Goal: Complete application form

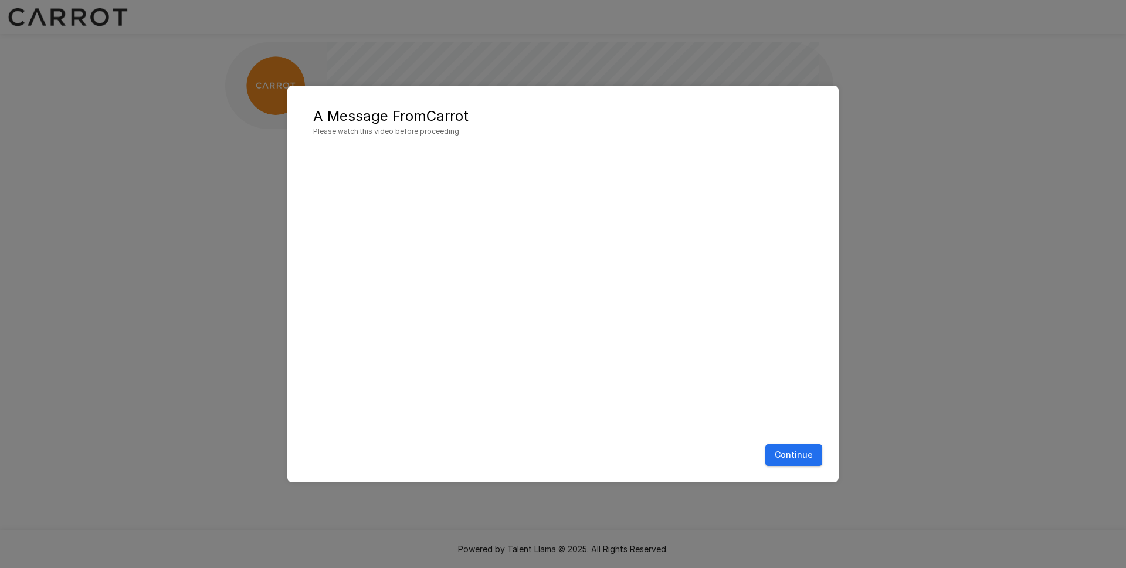
click at [784, 457] on button "Continue" at bounding box center [793, 455] width 57 height 22
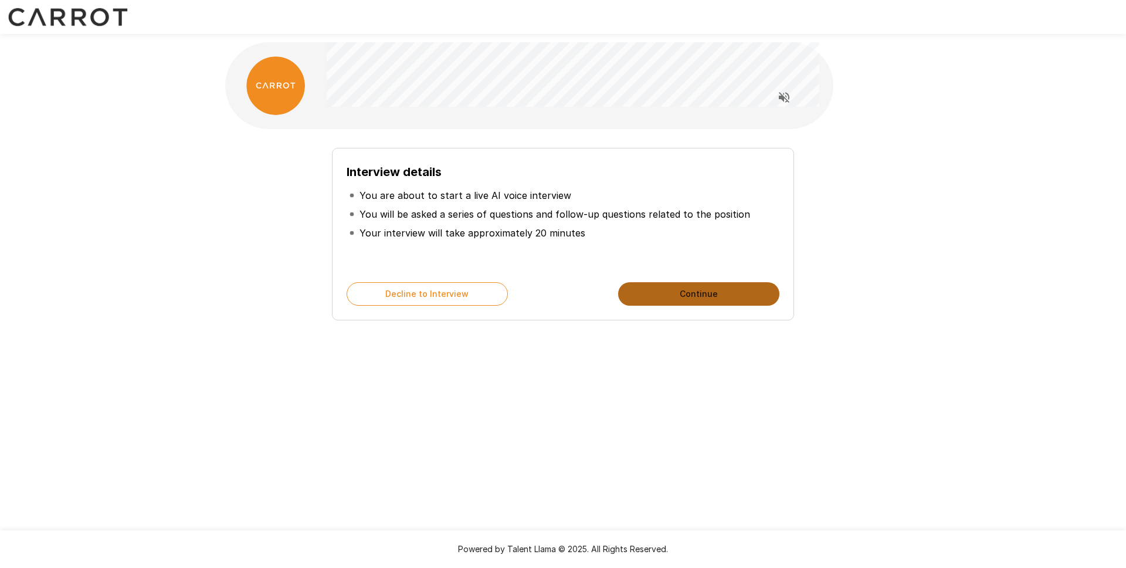
click at [660, 300] on button "Continue" at bounding box center [698, 293] width 161 height 23
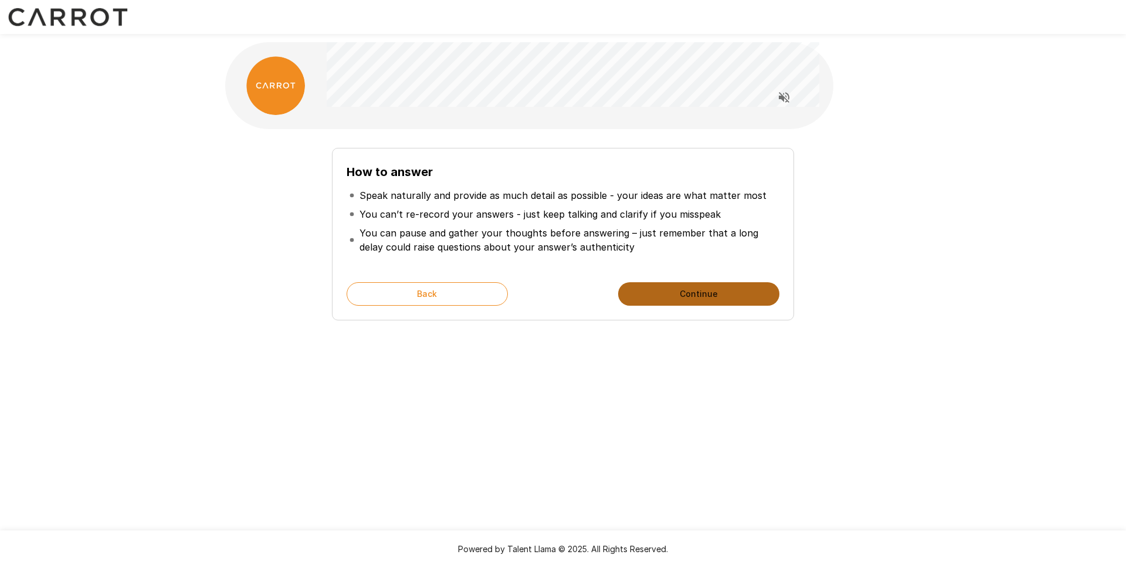
click at [693, 286] on button "Continue" at bounding box center [698, 293] width 161 height 23
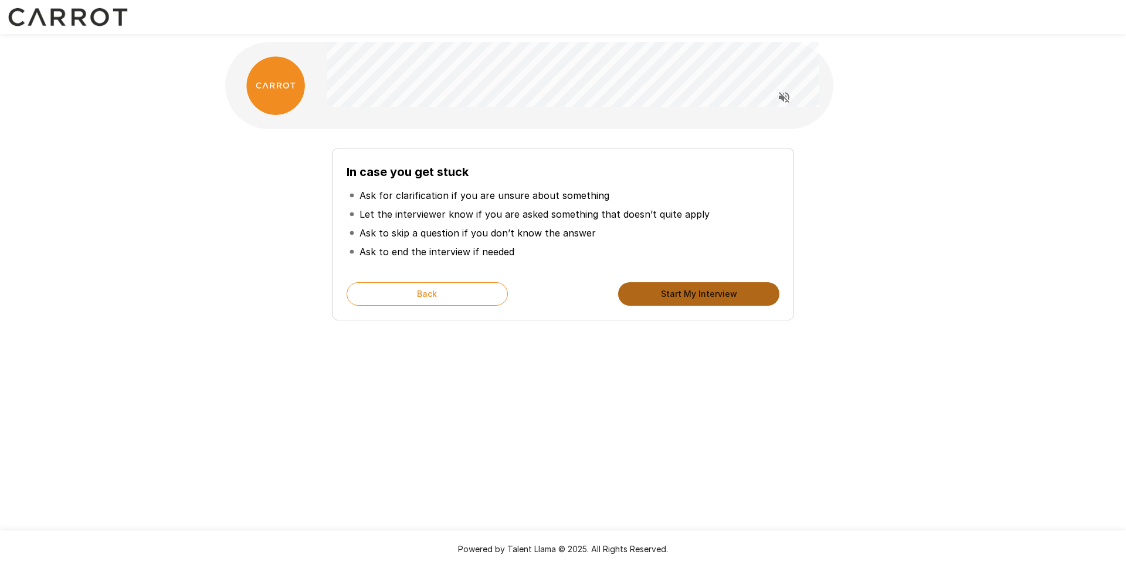
click at [696, 294] on button "Start My Interview" at bounding box center [698, 293] width 161 height 23
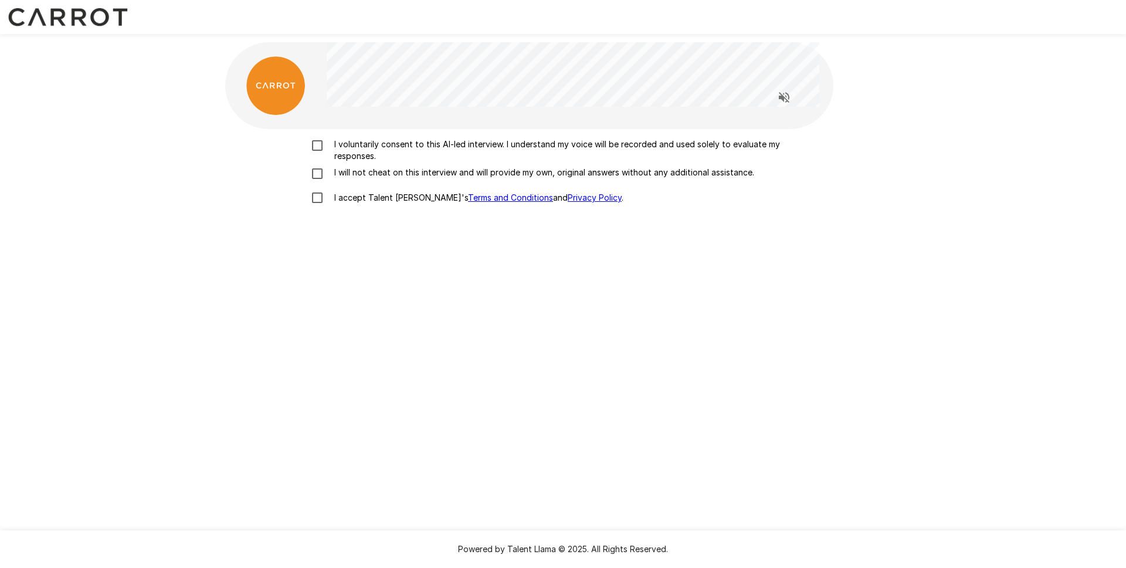
click at [408, 141] on p "I voluntarily consent to this AI-led interview. I understand my voice will be r…" at bounding box center [576, 149] width 492 height 23
click at [440, 178] on p "I will not cheat on this interview and will provide my own, original answers wi…" at bounding box center [542, 173] width 425 height 12
click at [384, 200] on p "I accept Talent Llama's Terms and Conditions and Privacy Policy ." at bounding box center [477, 198] width 294 height 12
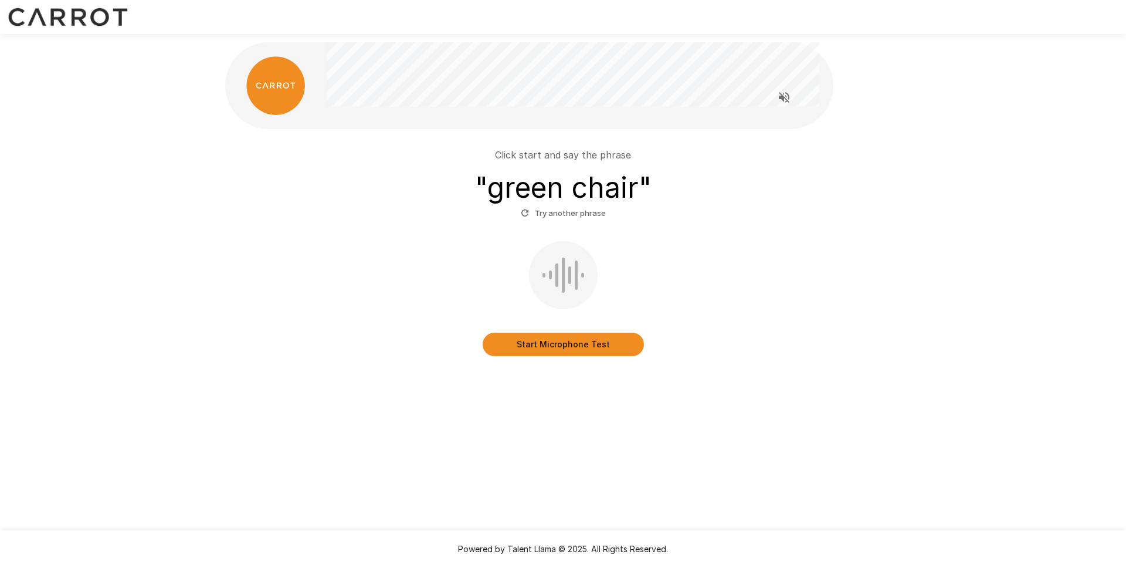
click at [571, 338] on button "Start Microphone Test" at bounding box center [563, 344] width 161 height 23
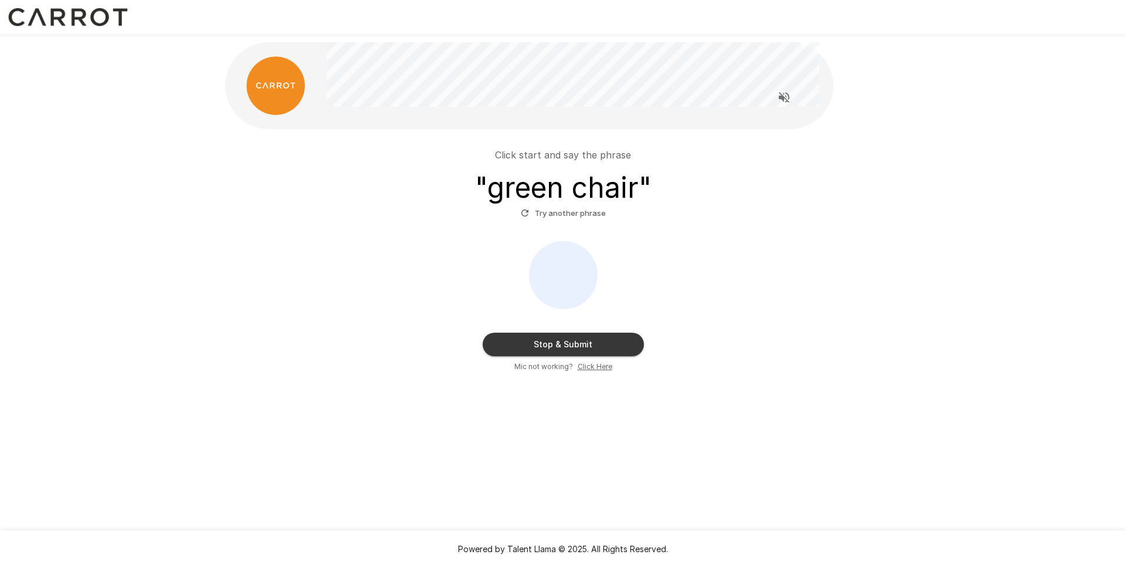
click at [571, 344] on button "Stop & Submit" at bounding box center [563, 344] width 161 height 23
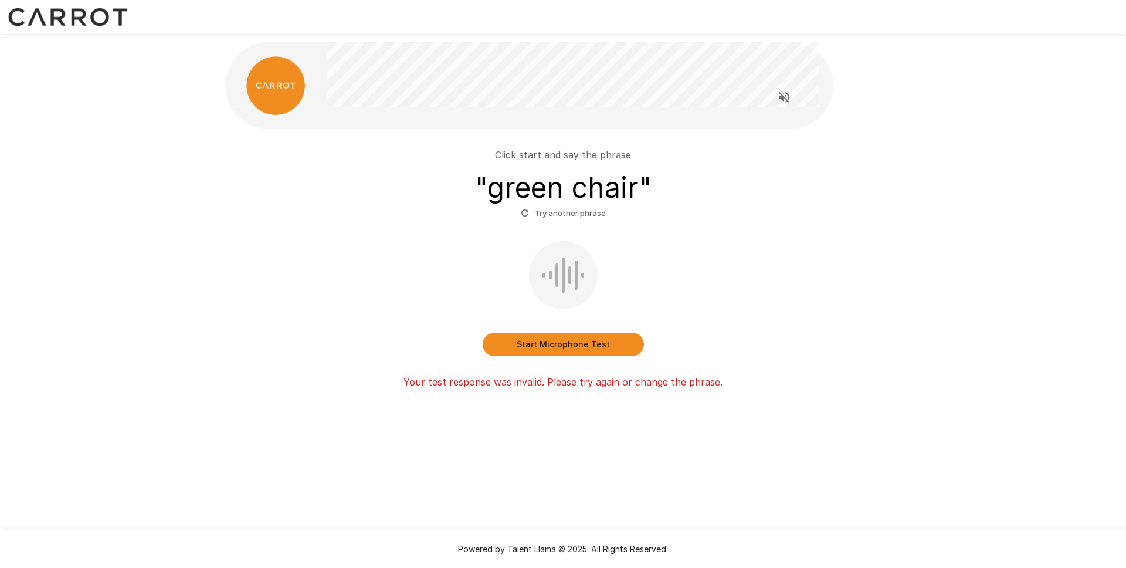
click at [564, 348] on button "Start Microphone Test" at bounding box center [563, 344] width 161 height 23
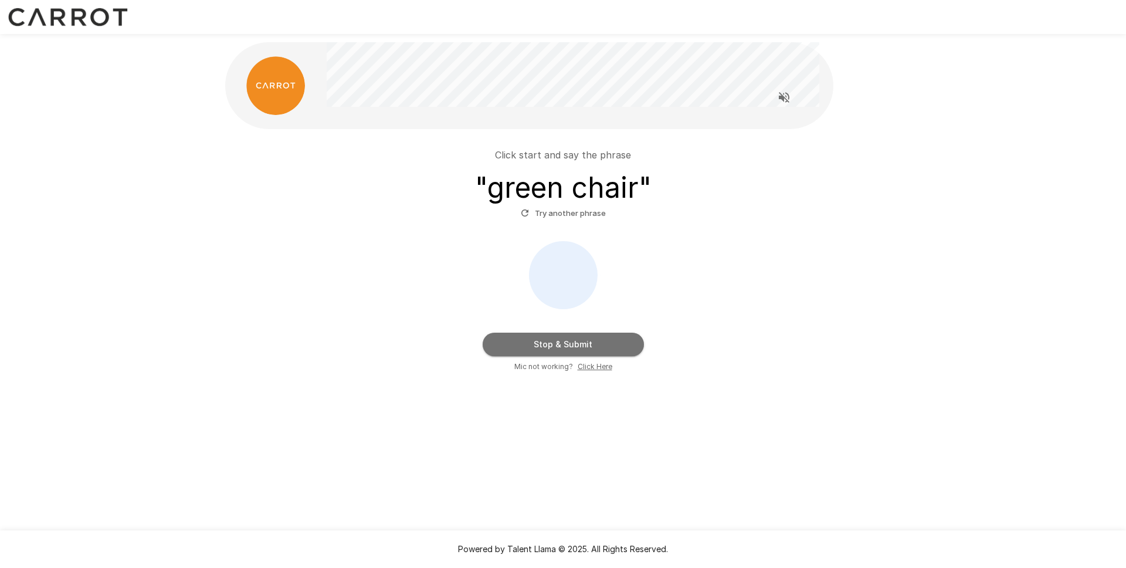
click at [564, 348] on button "Stop & Submit" at bounding box center [563, 344] width 161 height 23
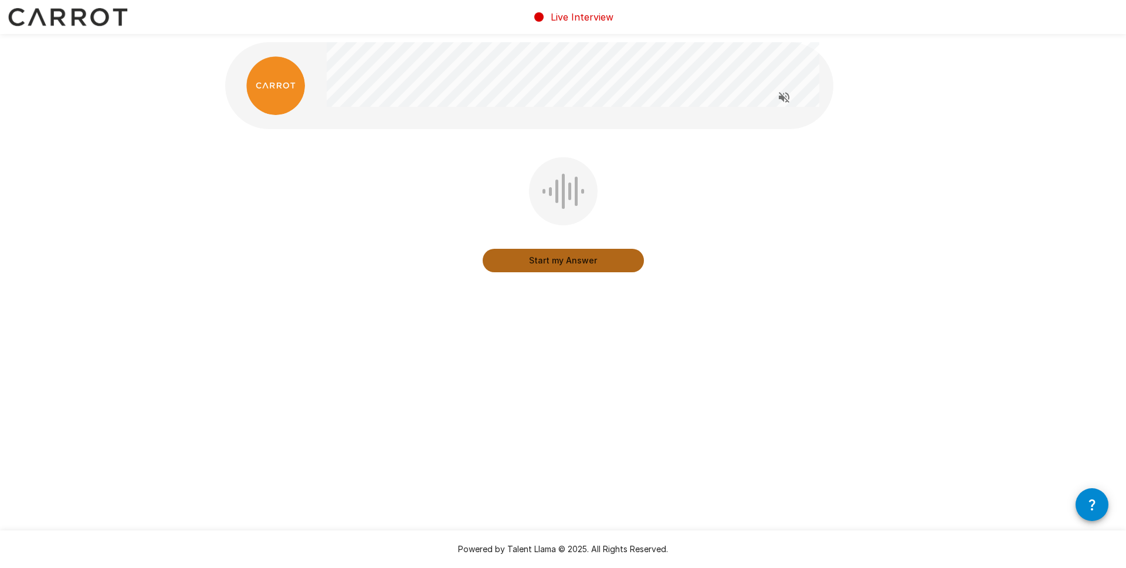
drag, startPoint x: 562, startPoint y: 262, endPoint x: 709, endPoint y: 243, distance: 148.5
click at [562, 263] on button "Start my Answer" at bounding box center [563, 260] width 161 height 23
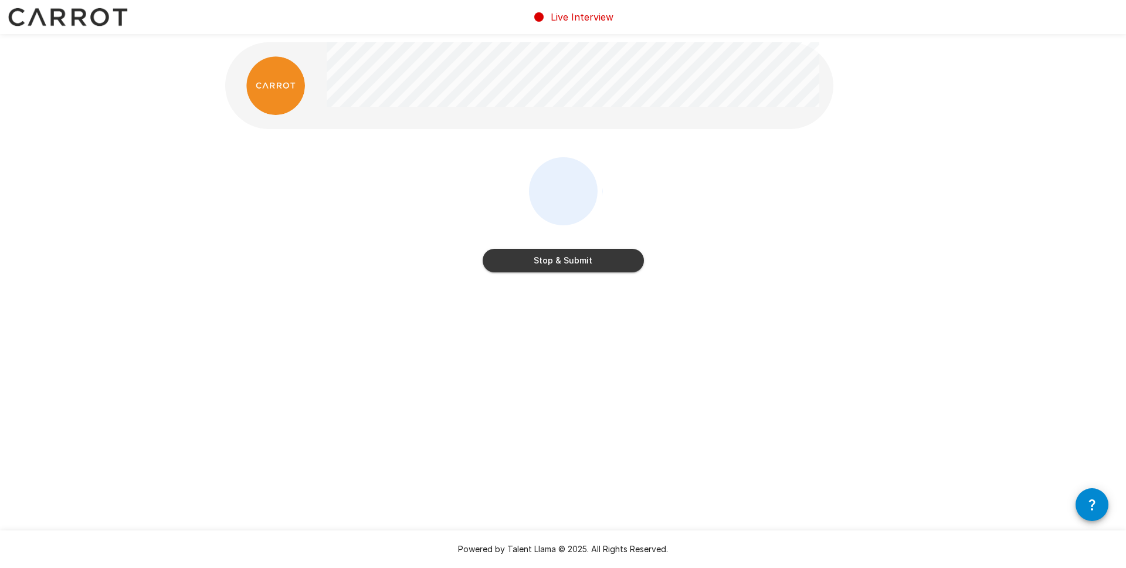
click at [574, 260] on button "Stop & Submit" at bounding box center [563, 260] width 161 height 23
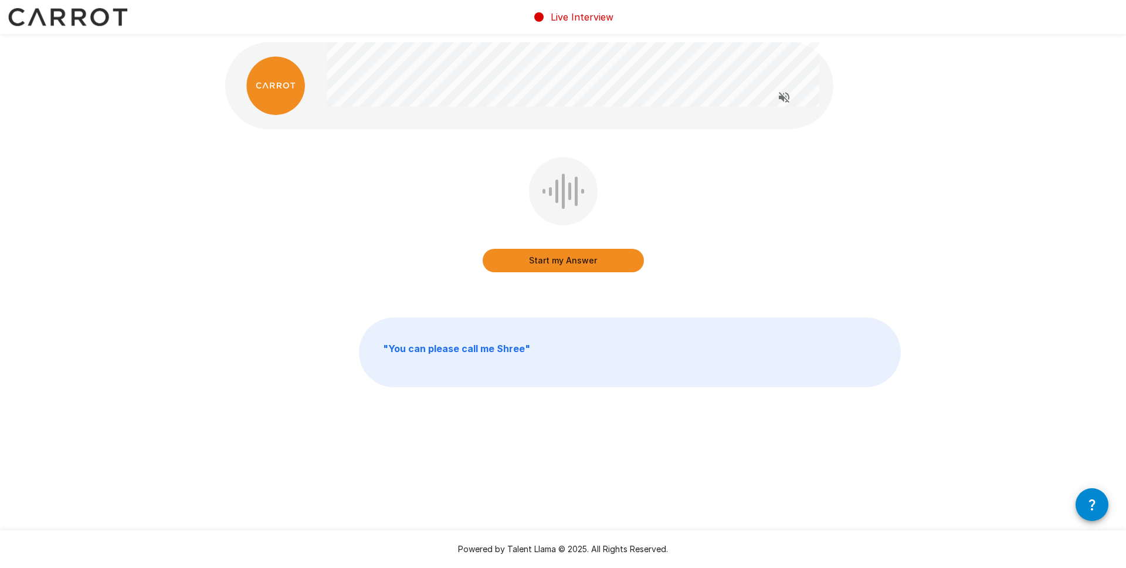
click at [559, 266] on button "Start my Answer" at bounding box center [563, 260] width 161 height 23
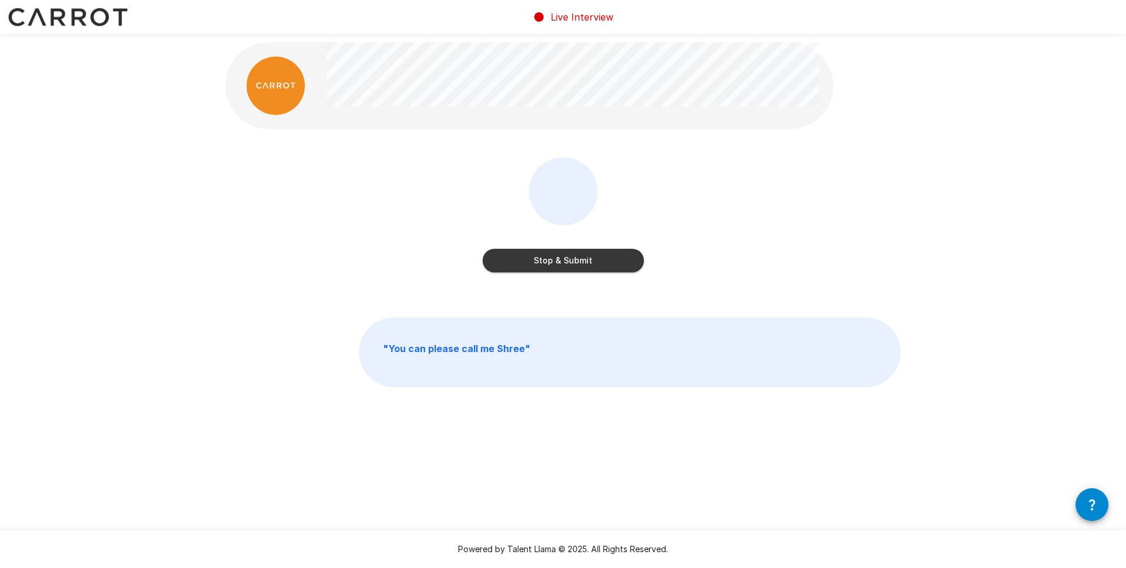
click at [574, 264] on button "Stop & Submit" at bounding box center [563, 260] width 161 height 23
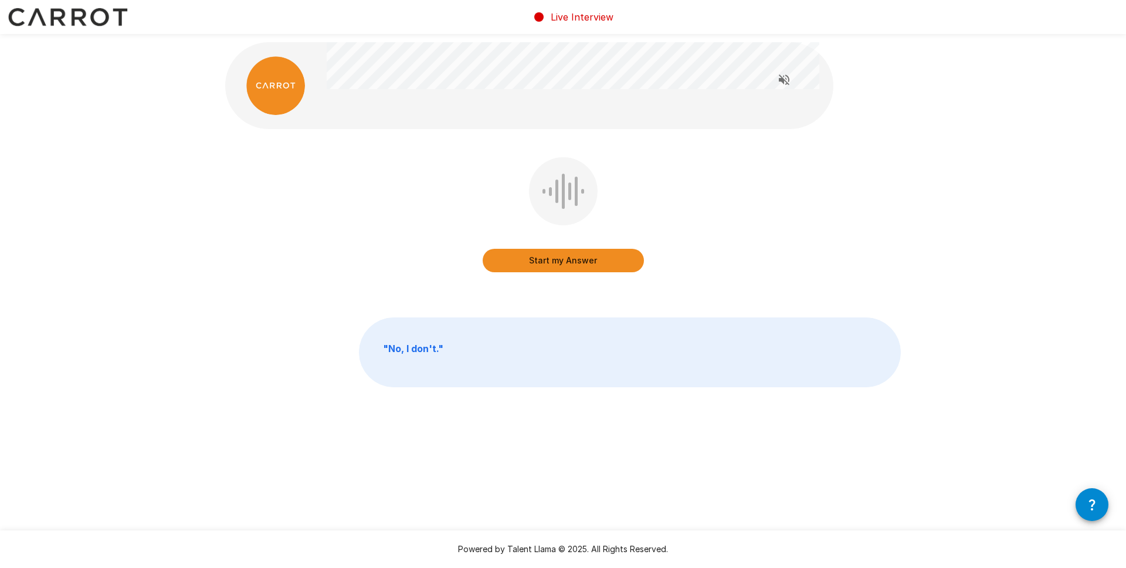
click at [565, 262] on button "Start my Answer" at bounding box center [563, 260] width 161 height 23
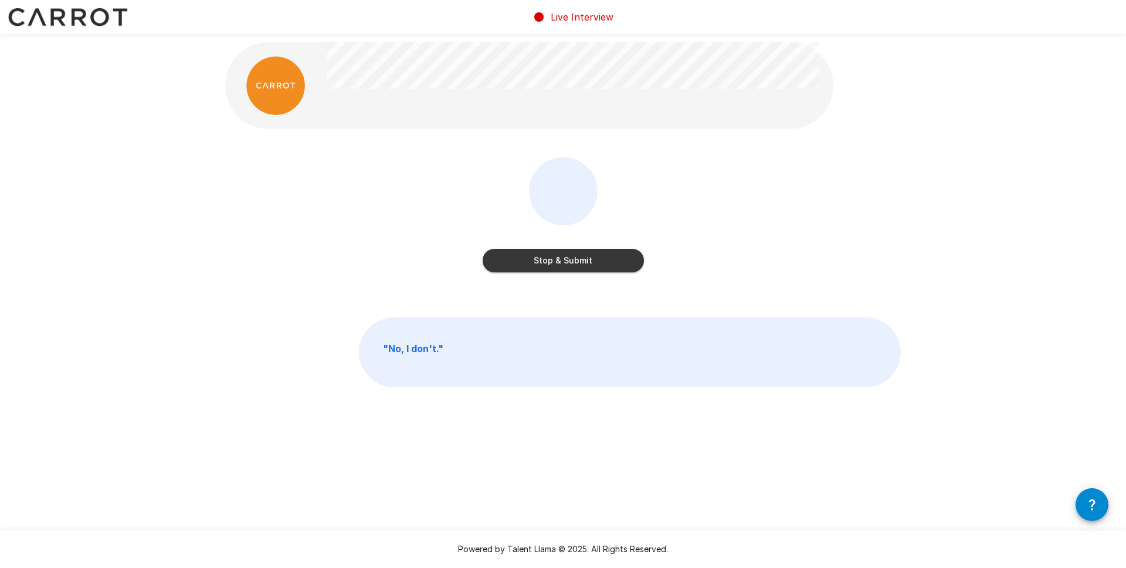
click at [571, 265] on button "Stop & Submit" at bounding box center [563, 260] width 161 height 23
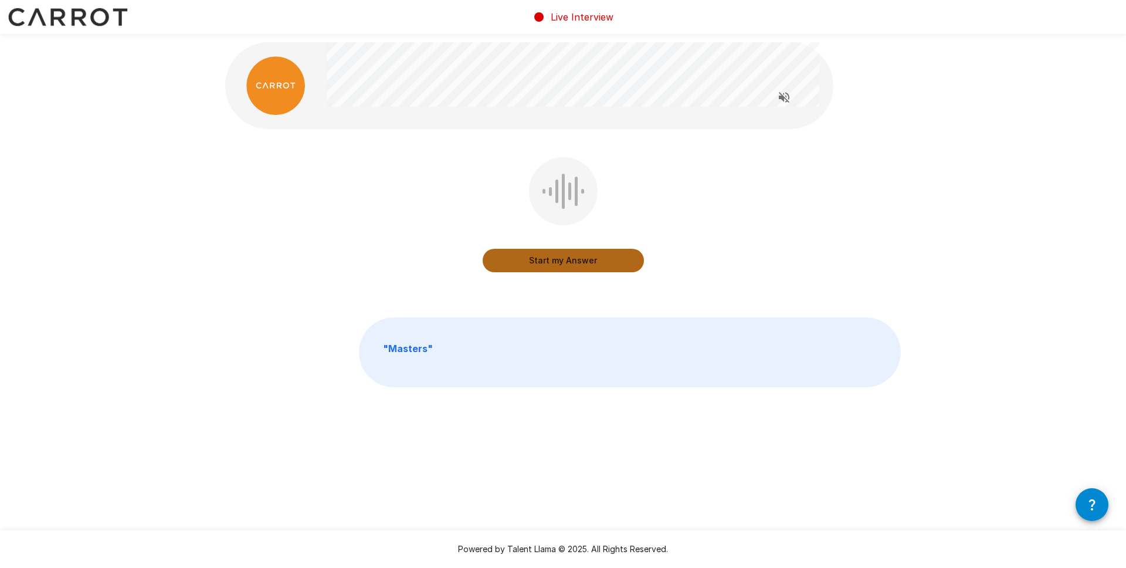
click at [568, 264] on button "Start my Answer" at bounding box center [563, 260] width 161 height 23
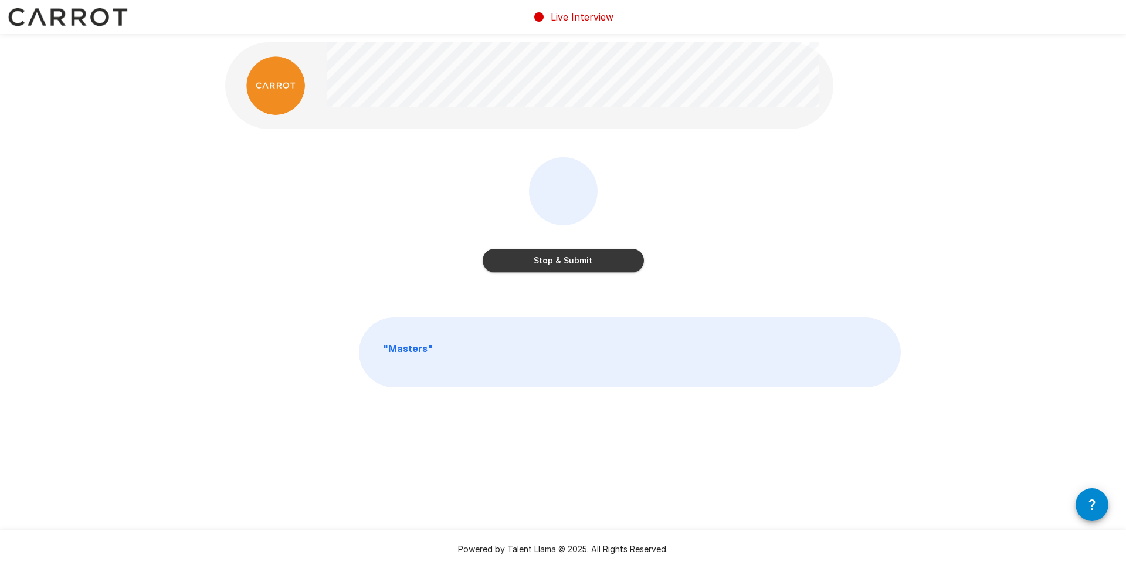
click at [566, 256] on button "Stop & Submit" at bounding box center [563, 260] width 161 height 23
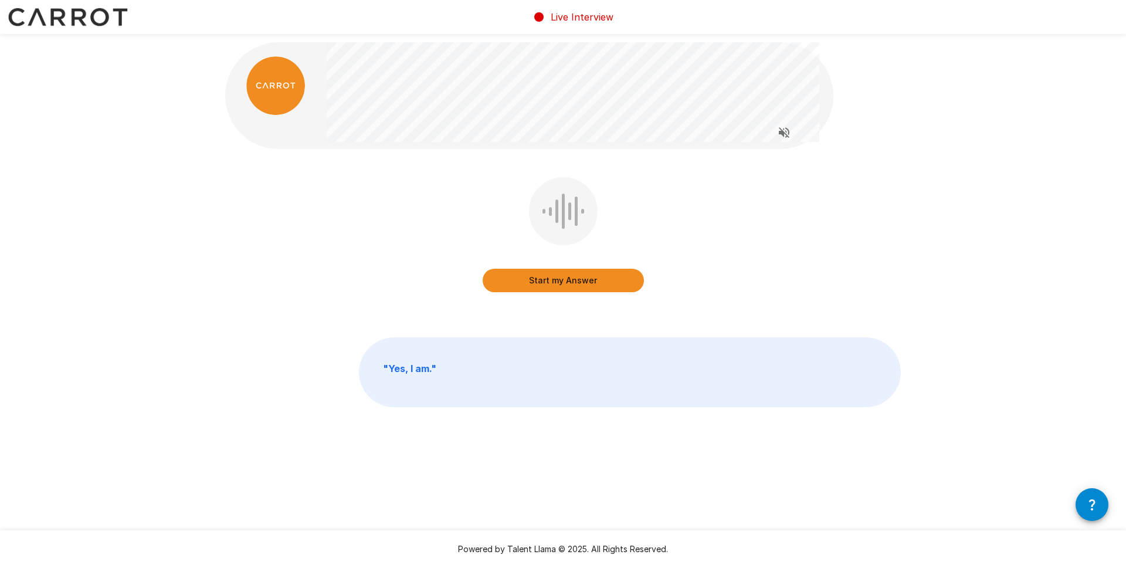
click at [548, 280] on button "Start my Answer" at bounding box center [563, 280] width 161 height 23
drag, startPoint x: 543, startPoint y: 281, endPoint x: 585, endPoint y: 270, distance: 43.0
click at [544, 281] on button "Stop & Submit" at bounding box center [563, 280] width 161 height 23
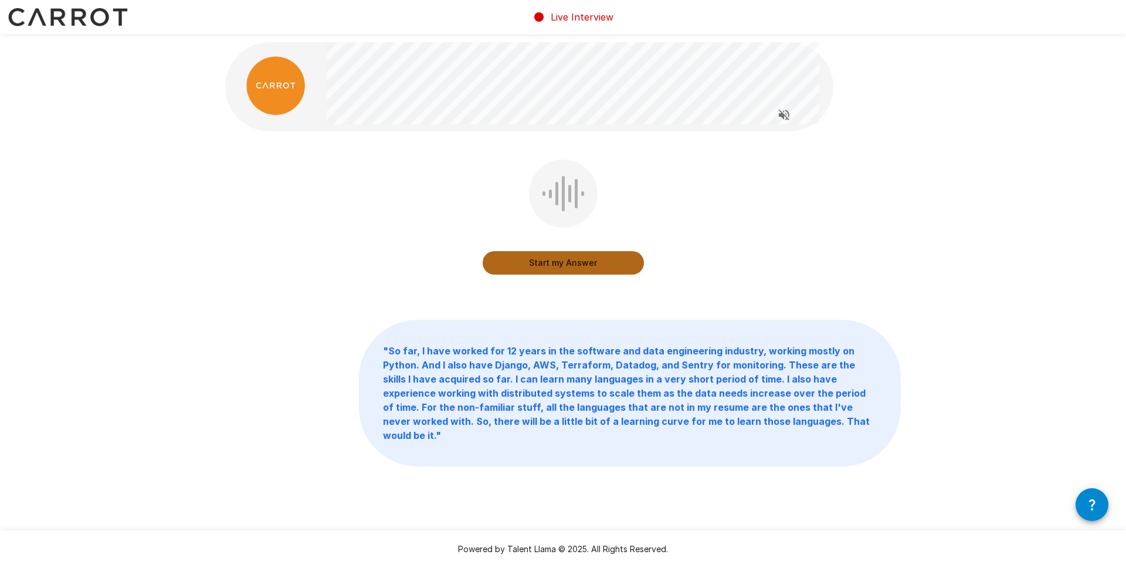
click at [578, 260] on button "Start my Answer" at bounding box center [563, 262] width 161 height 23
click at [574, 273] on button "Stop & Submit" at bounding box center [563, 262] width 161 height 23
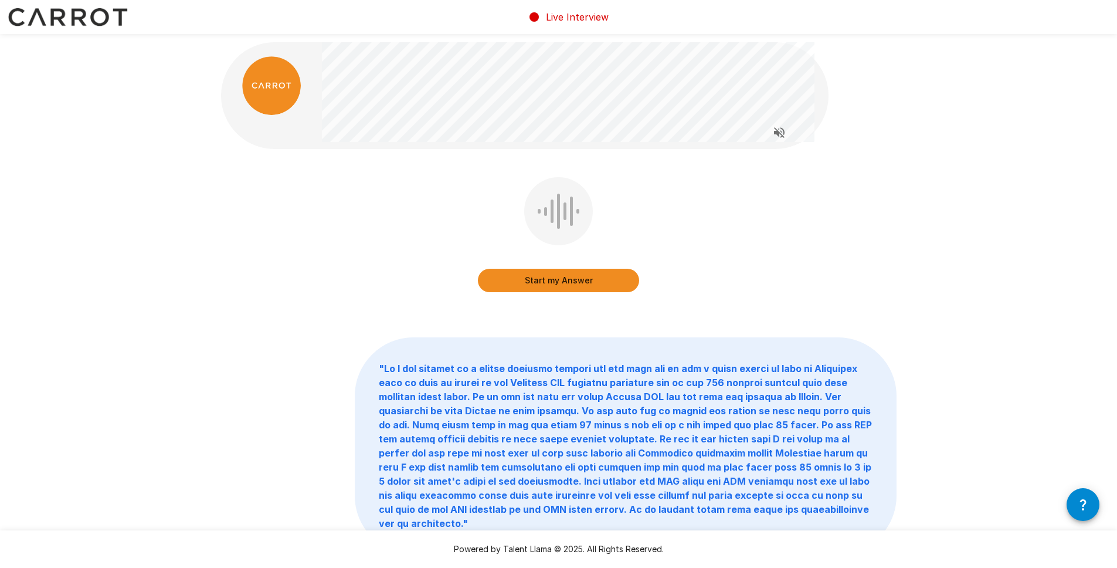
click at [561, 282] on button "Start my Answer" at bounding box center [558, 280] width 161 height 23
click at [585, 294] on div "Stop & Submit" at bounding box center [558, 237] width 161 height 120
click at [589, 284] on button "Stop & Submit" at bounding box center [558, 280] width 161 height 23
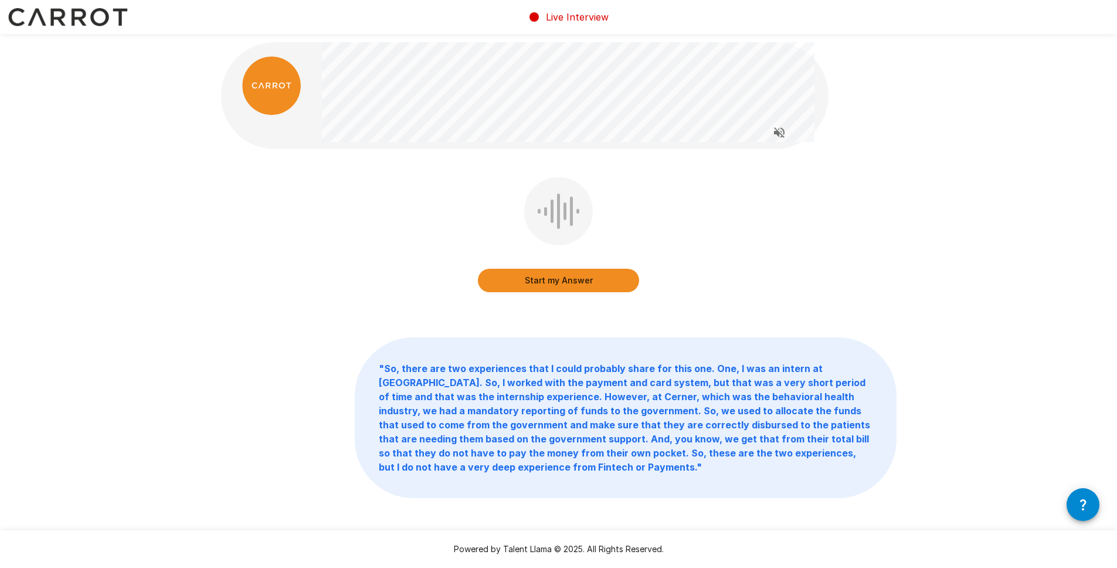
click at [573, 282] on button "Start my Answer" at bounding box center [558, 280] width 161 height 23
click at [564, 283] on button "Stop & Submit" at bounding box center [558, 280] width 161 height 23
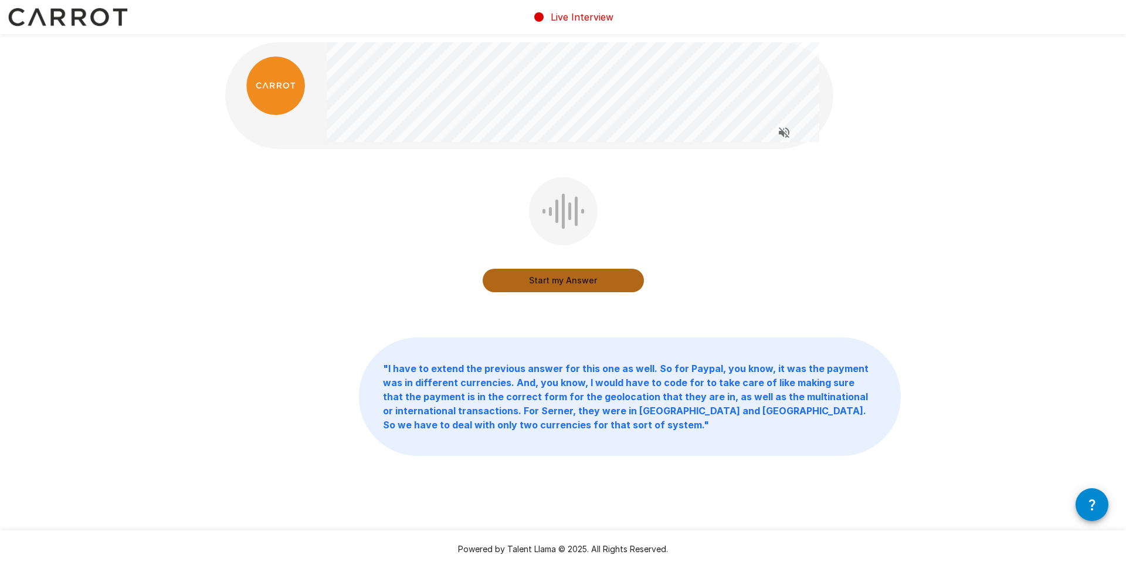
click at [528, 281] on button "Start my Answer" at bounding box center [563, 280] width 161 height 23
click at [540, 278] on button "Stop & Submit" at bounding box center [563, 280] width 161 height 23
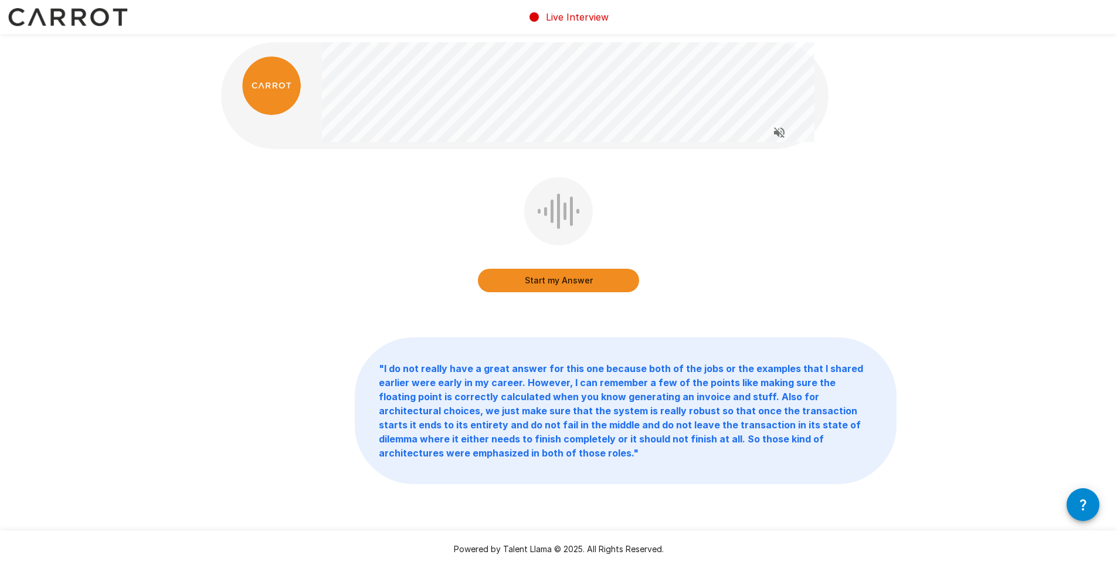
click at [558, 284] on button "Start my Answer" at bounding box center [558, 280] width 161 height 23
drag, startPoint x: 565, startPoint y: 277, endPoint x: 678, endPoint y: 273, distance: 112.7
click at [565, 277] on button "Stop & Submit" at bounding box center [558, 280] width 161 height 23
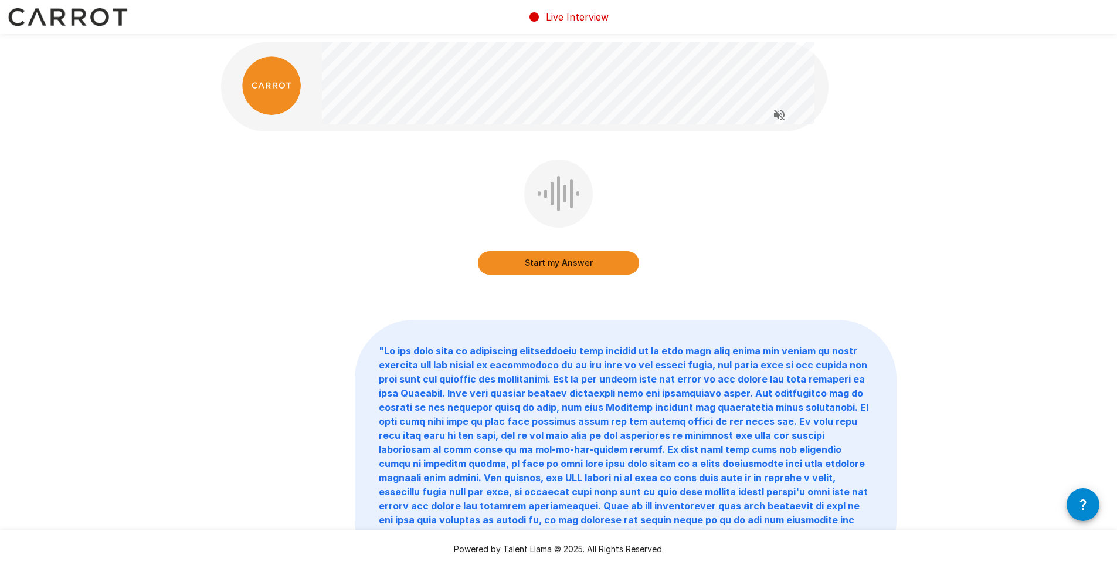
click at [558, 259] on button "Start my Answer" at bounding box center [558, 262] width 161 height 23
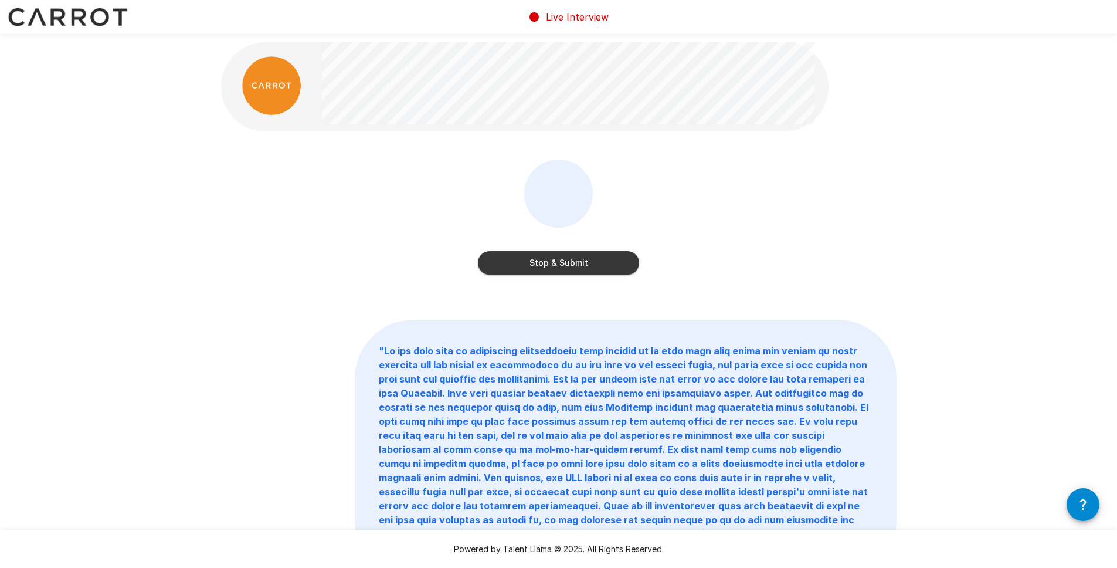
click at [570, 268] on button "Stop & Submit" at bounding box center [558, 262] width 161 height 23
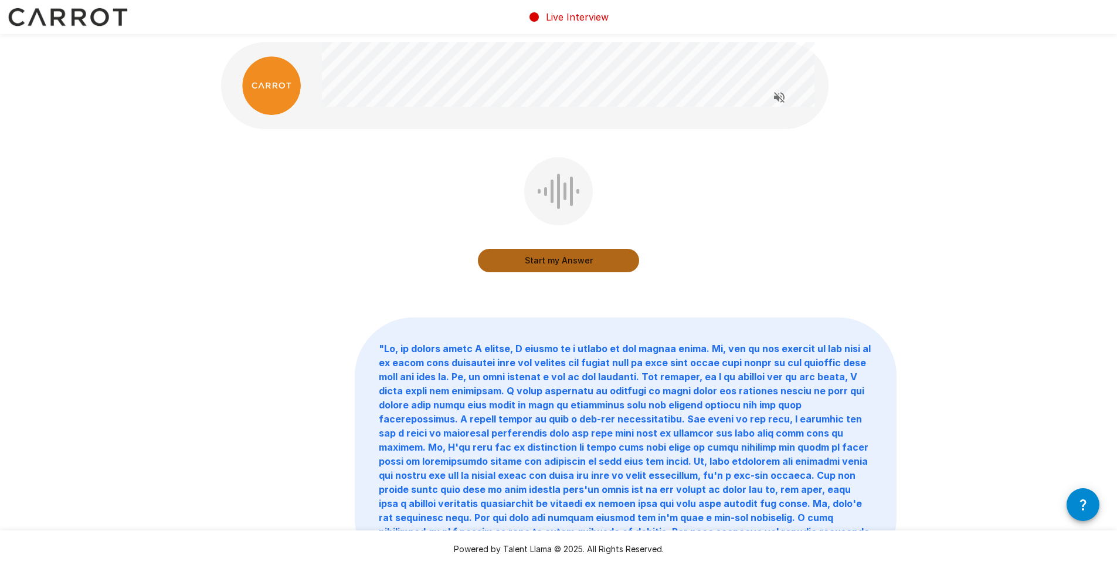
drag, startPoint x: 541, startPoint y: 256, endPoint x: 889, endPoint y: 264, distance: 348.5
click at [543, 256] on button "Start my Answer" at bounding box center [558, 260] width 161 height 23
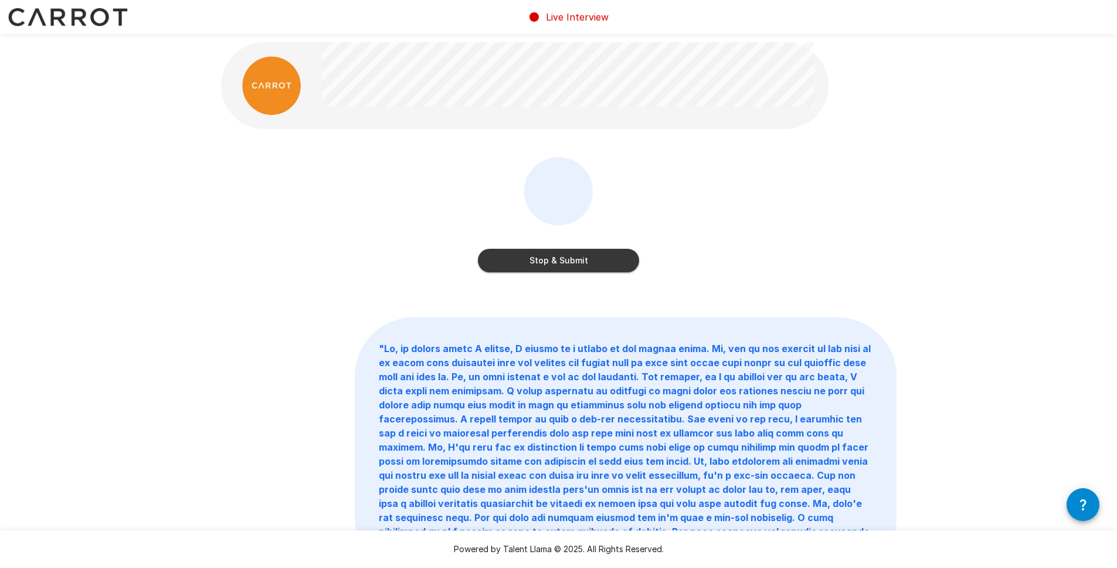
drag, startPoint x: 546, startPoint y: 263, endPoint x: 555, endPoint y: 263, distance: 9.4
click at [546, 263] on button "Stop & Submit" at bounding box center [558, 260] width 161 height 23
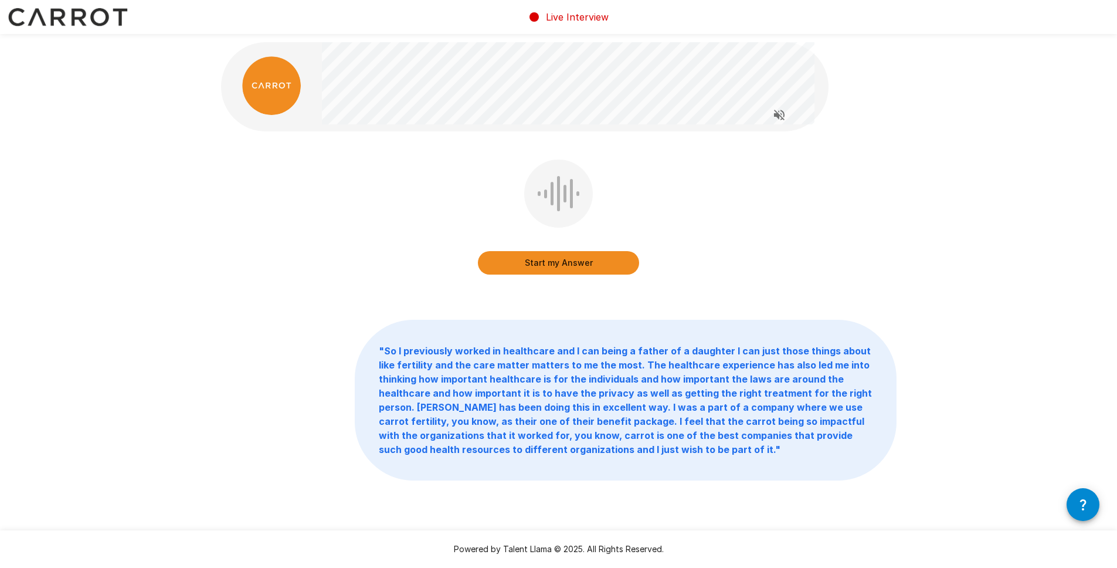
click at [582, 262] on button "Start my Answer" at bounding box center [558, 262] width 161 height 23
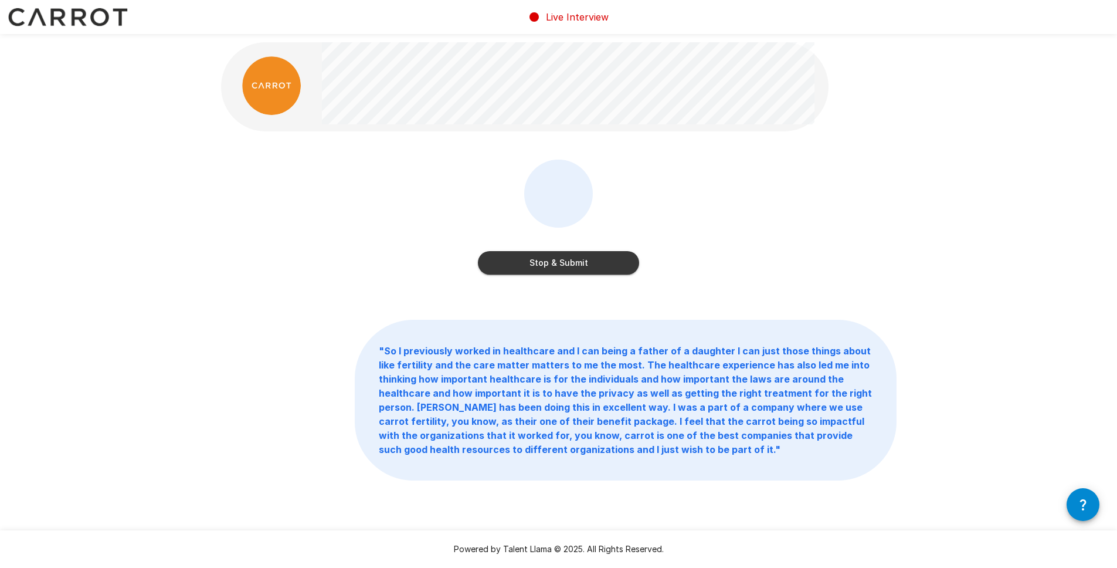
click at [578, 256] on button "Stop & Submit" at bounding box center [558, 262] width 161 height 23
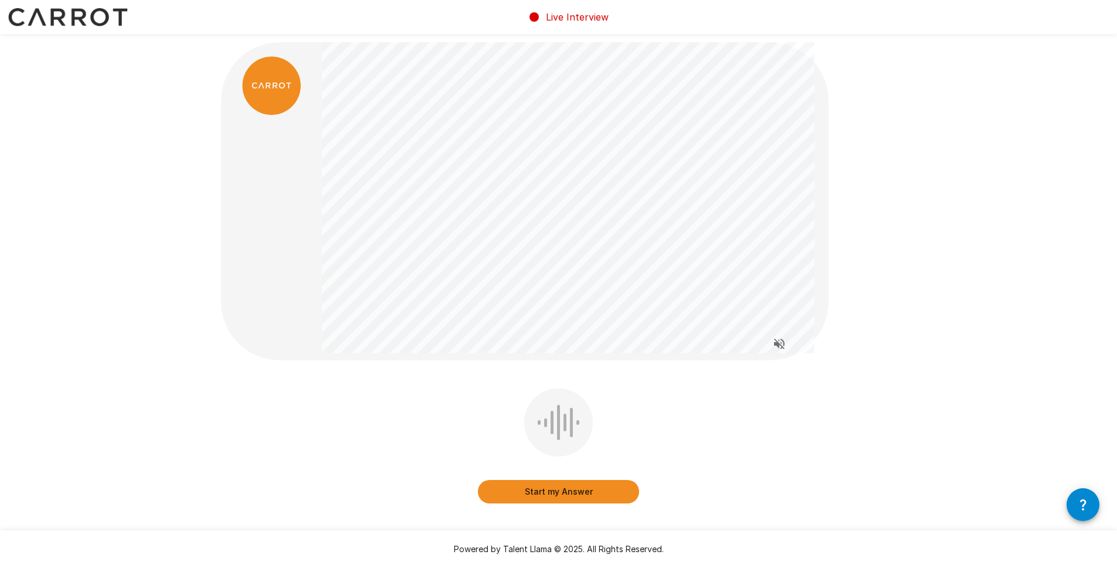
click at [571, 497] on button "Start my Answer" at bounding box center [558, 491] width 161 height 23
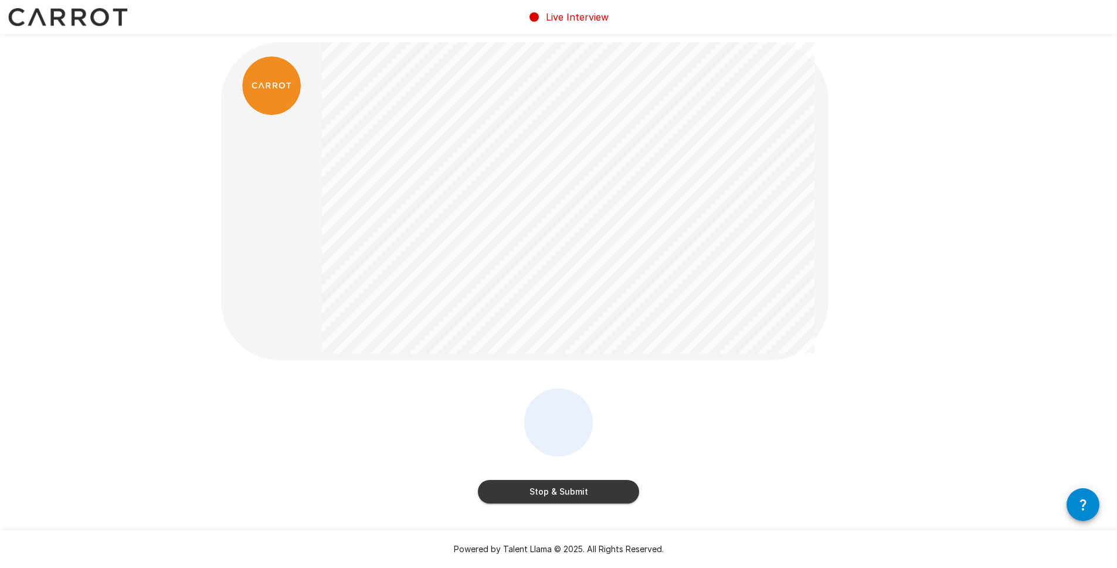
click at [562, 495] on button "Stop & Submit" at bounding box center [558, 491] width 161 height 23
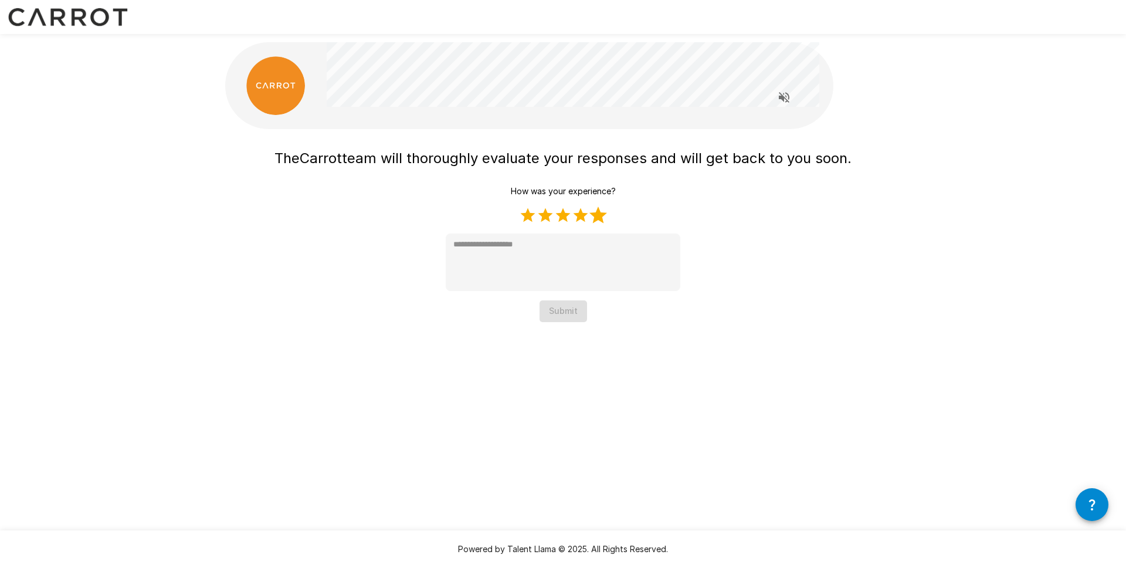
click at [596, 212] on label "5 Stars" at bounding box center [598, 215] width 18 height 18
type textarea "*"
click at [548, 317] on button "Submit" at bounding box center [564, 311] width 48 height 22
